Goal: Information Seeking & Learning: Check status

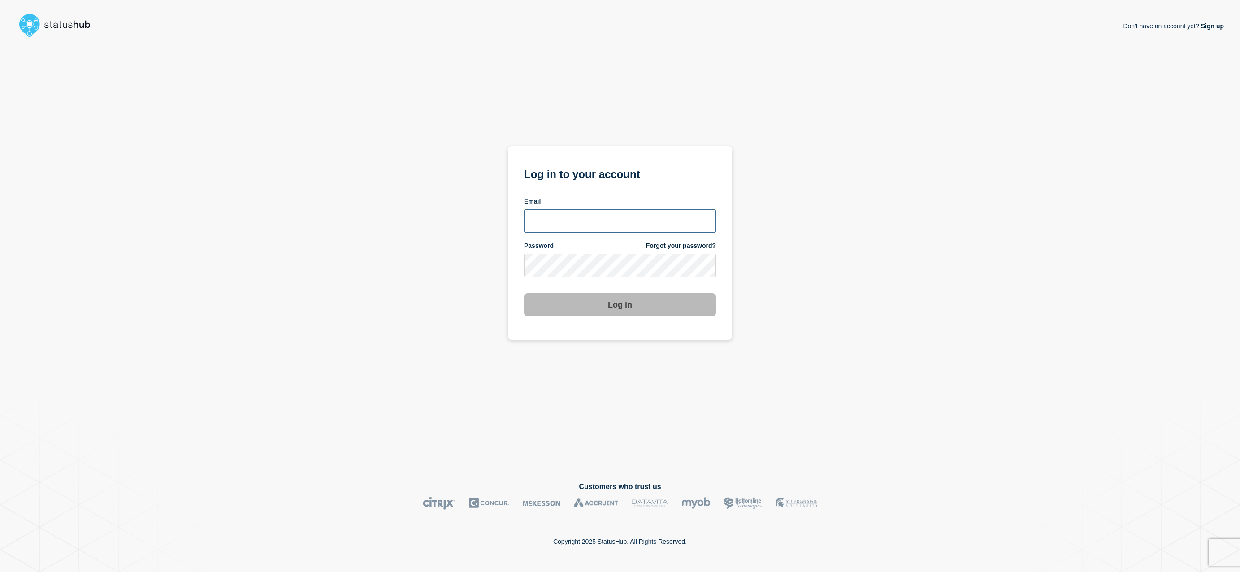
click at [629, 219] on input "email input" at bounding box center [620, 220] width 192 height 23
type input "samantha5.baker@uwe.ac.uk"
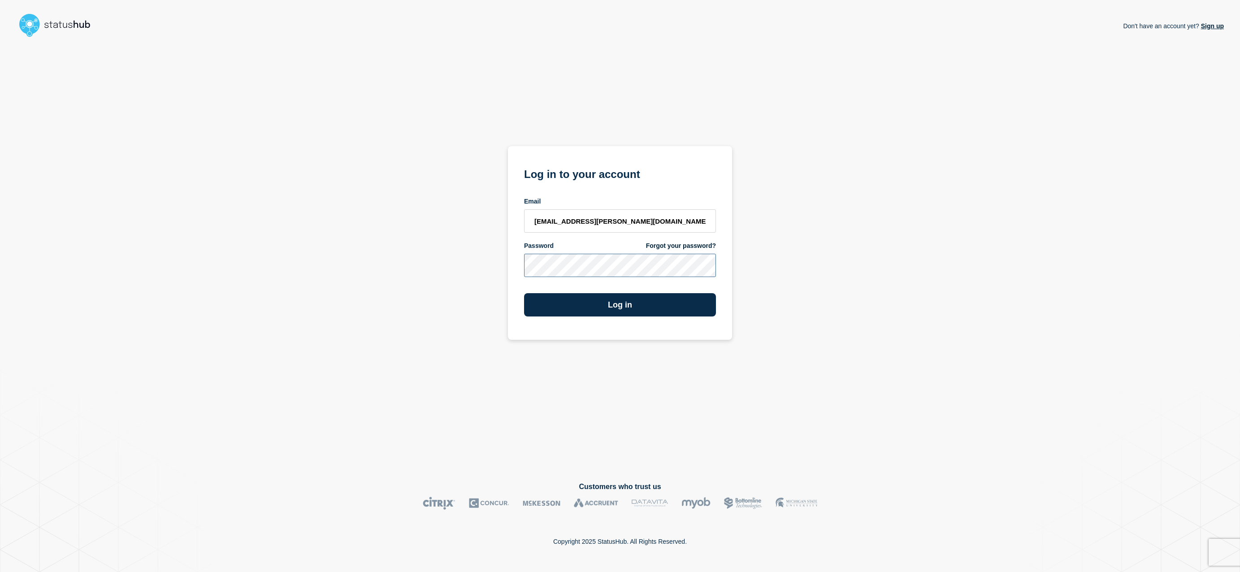
click at [524, 293] on button "Log in" at bounding box center [620, 304] width 192 height 23
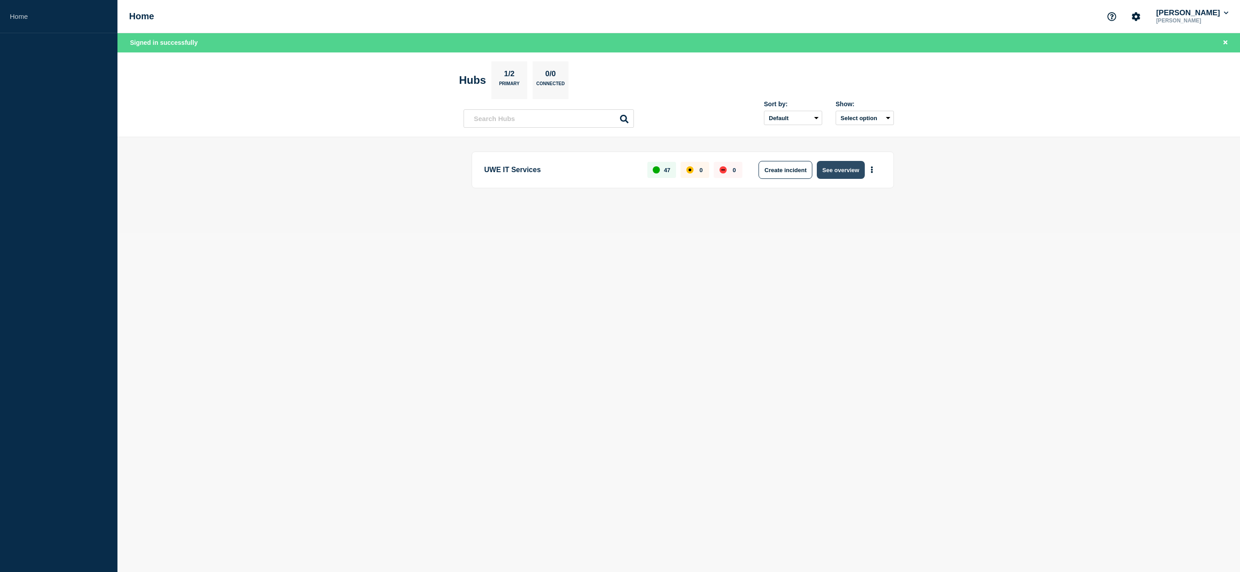
click at [846, 170] on button "See overview" at bounding box center [841, 170] width 48 height 18
